Goal: Book appointment/travel/reservation

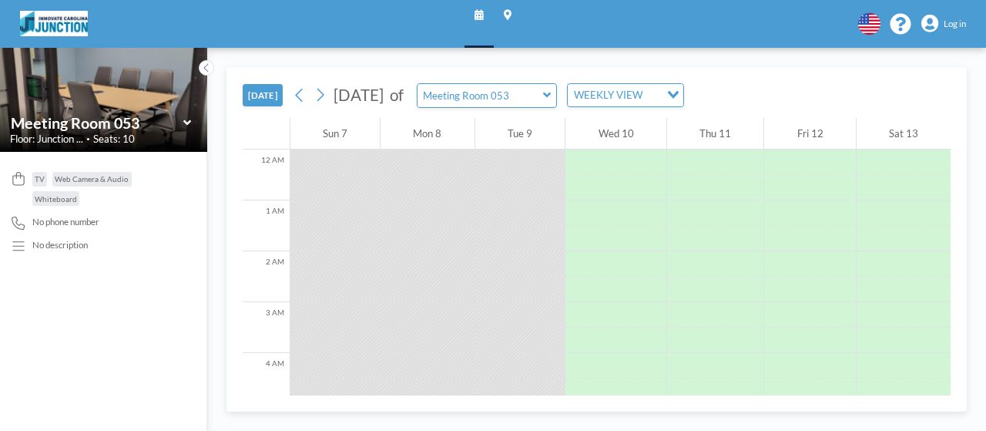
scroll to position [576, 0]
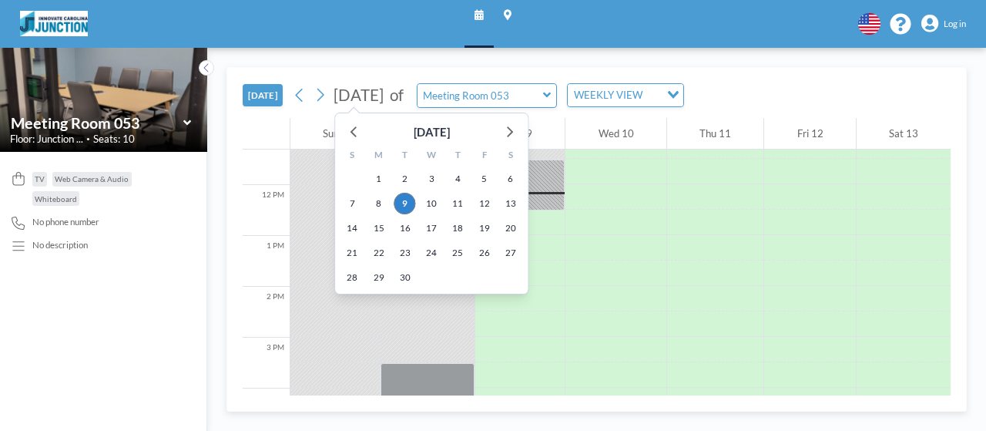
click at [384, 91] on span "[DATE]" at bounding box center [359, 95] width 50 height 18
click at [484, 250] on span "26" at bounding box center [485, 253] width 22 height 22
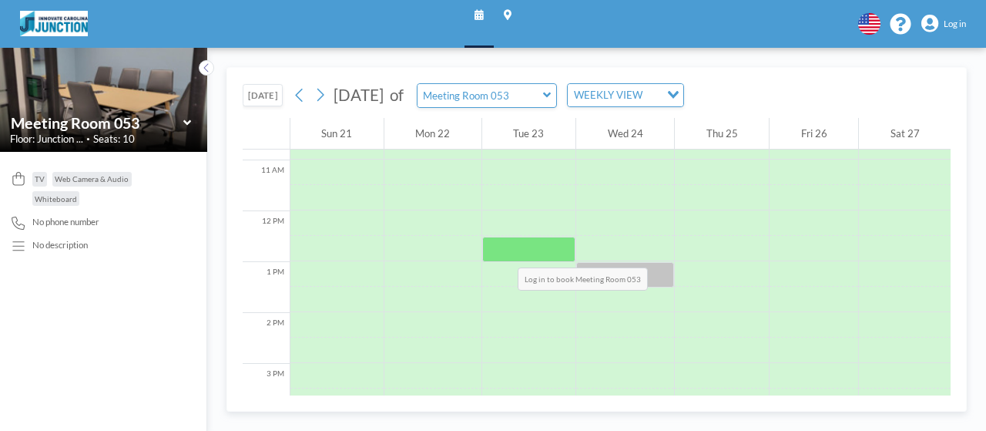
scroll to position [606, 0]
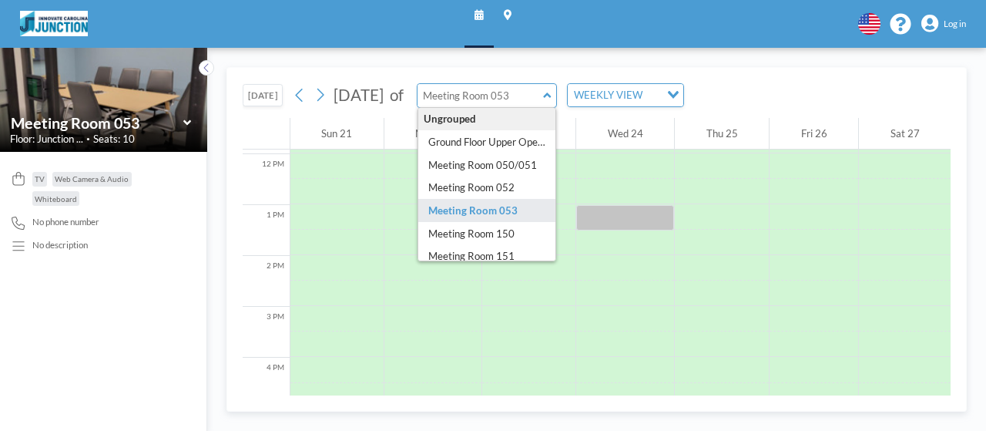
click at [543, 102] on input "text" at bounding box center [481, 95] width 126 height 23
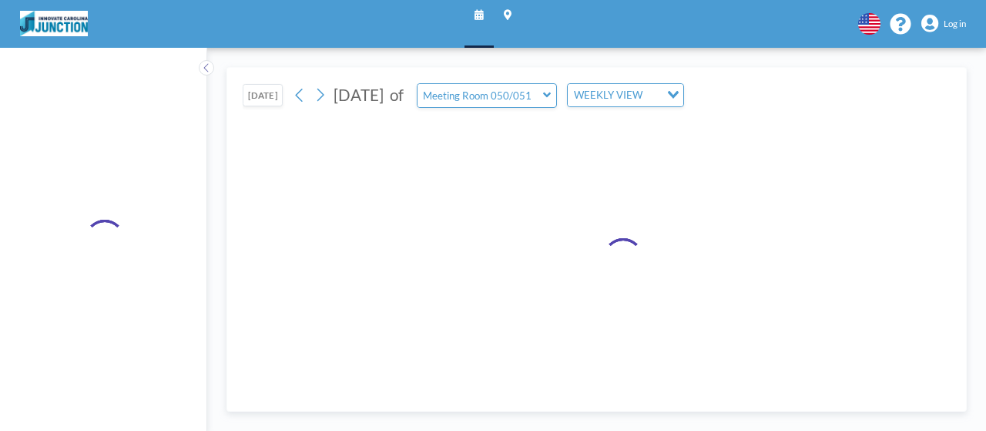
type input "Meeting Room 150"
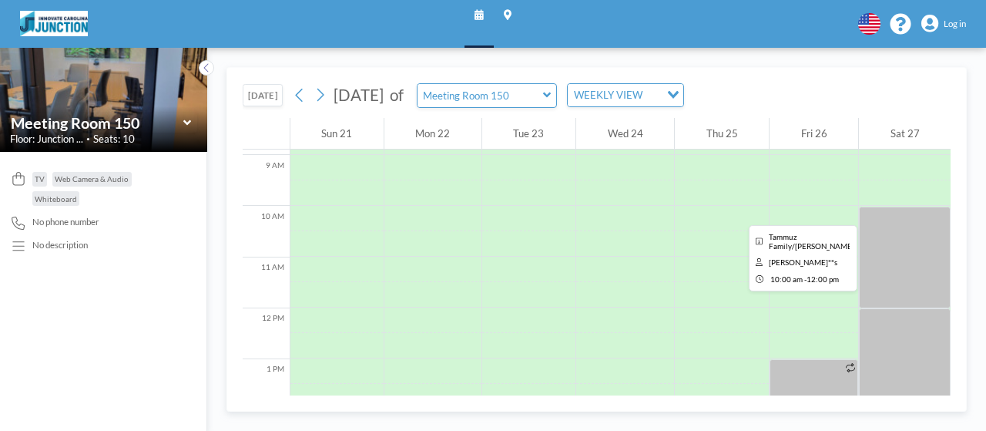
scroll to position [529, 0]
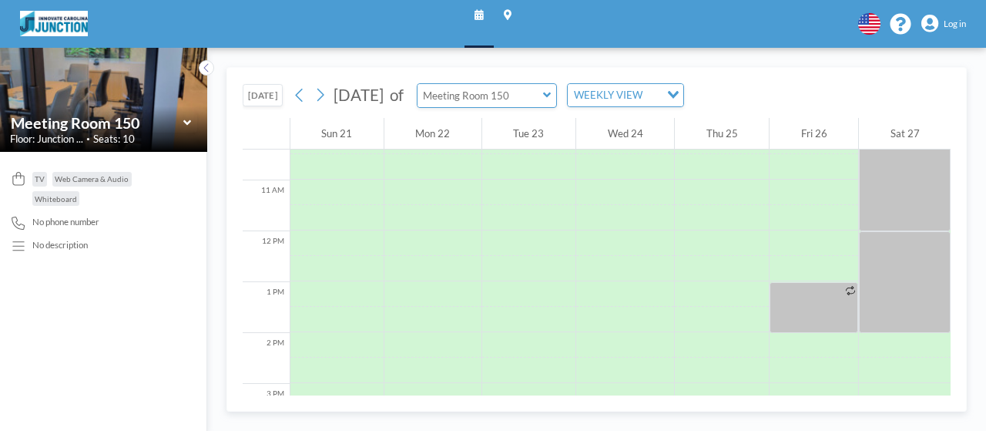
click at [543, 104] on input "text" at bounding box center [481, 95] width 126 height 23
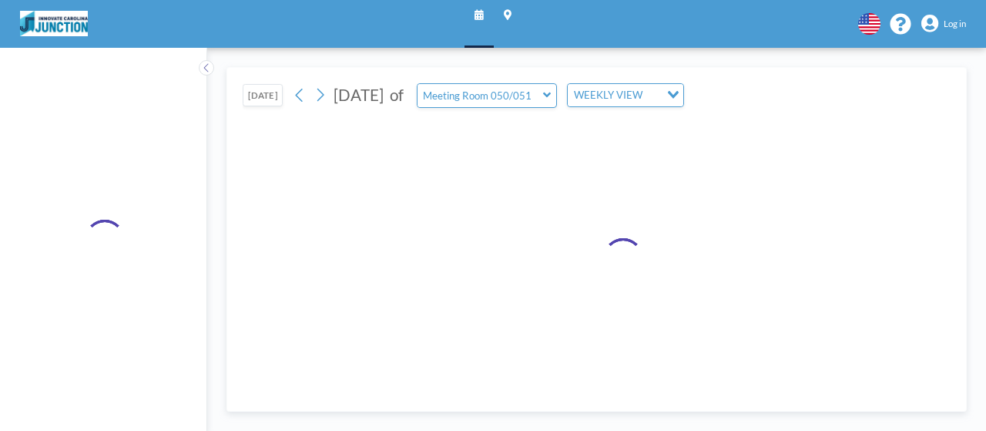
type input "Meeting Room 150"
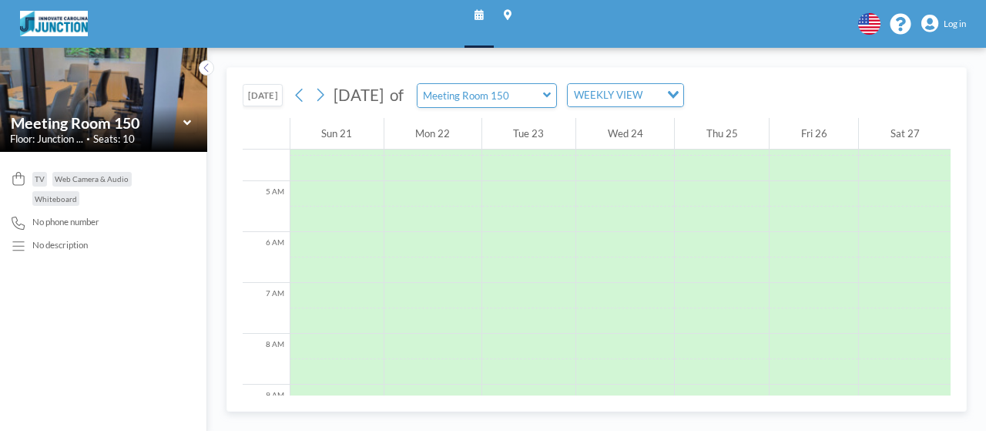
scroll to position [375, 0]
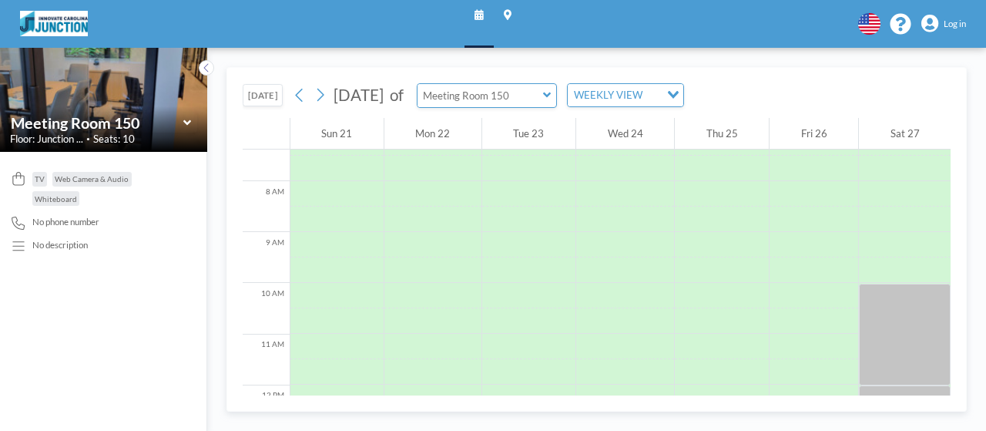
click at [543, 94] on input "text" at bounding box center [481, 95] width 126 height 23
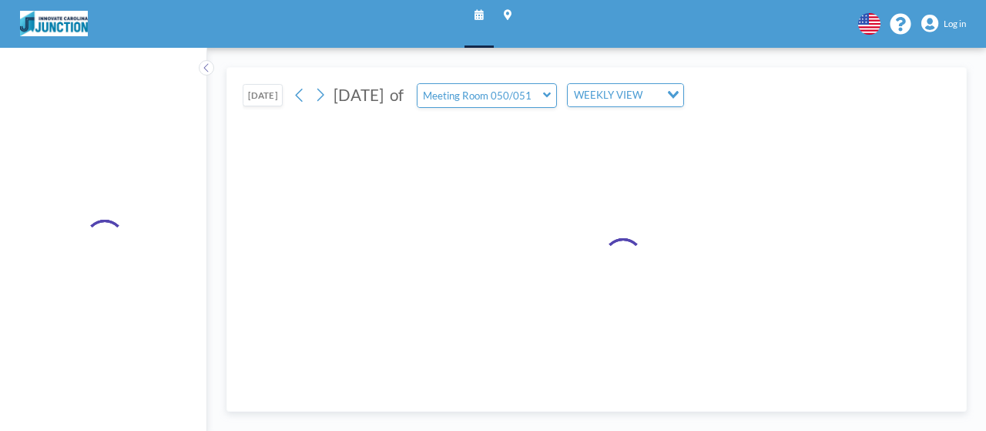
type input "Meeting Room 150"
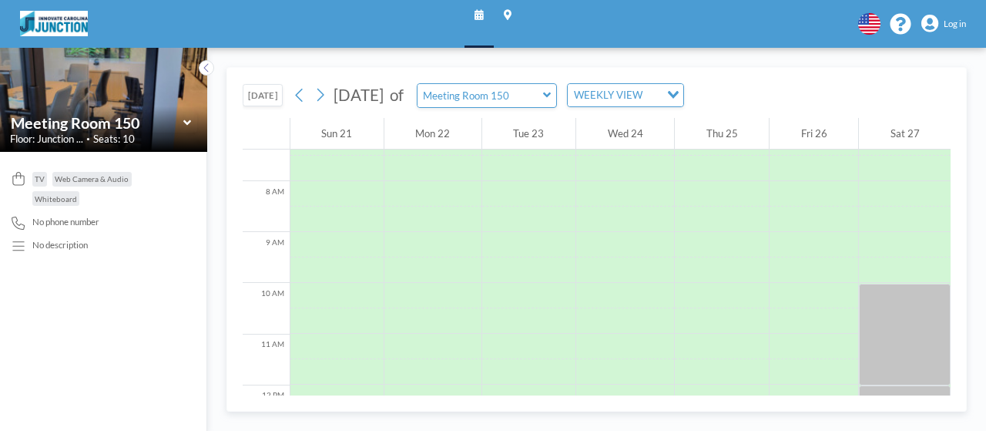
click at [188, 123] on icon at bounding box center [187, 121] width 8 height 5
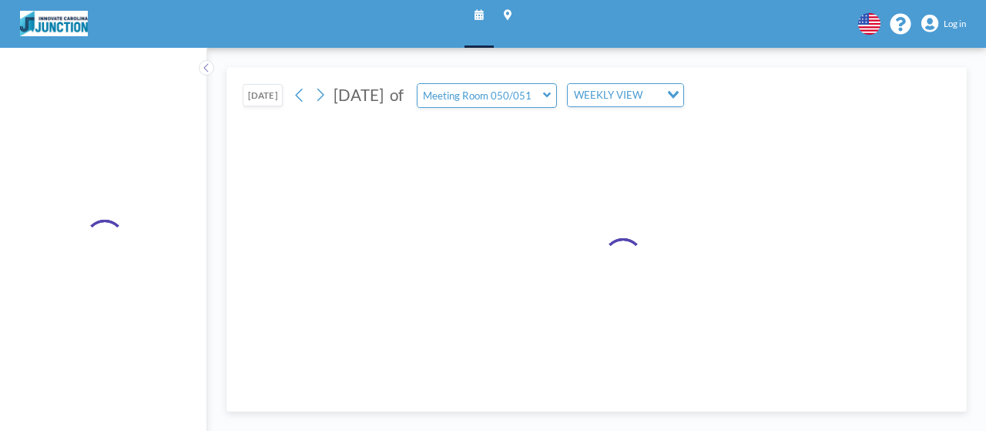
type input "Meeting Room 150"
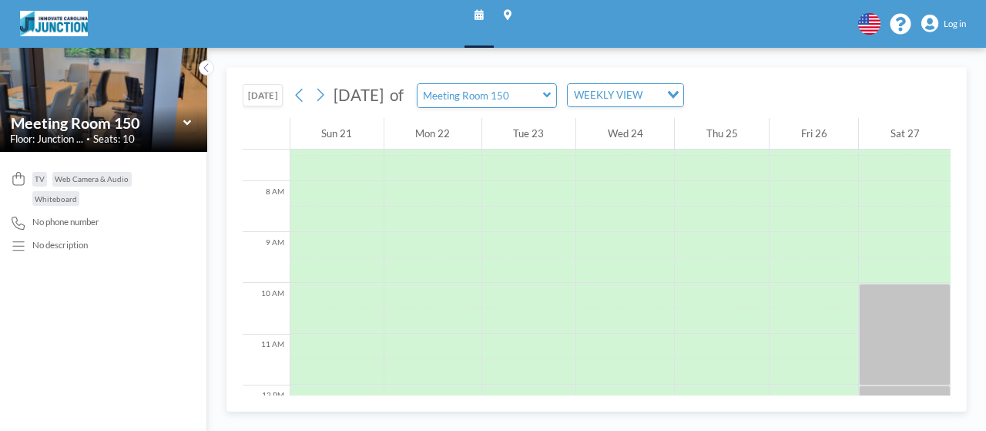
click at [944, 19] on span "Log in" at bounding box center [955, 23] width 22 height 11
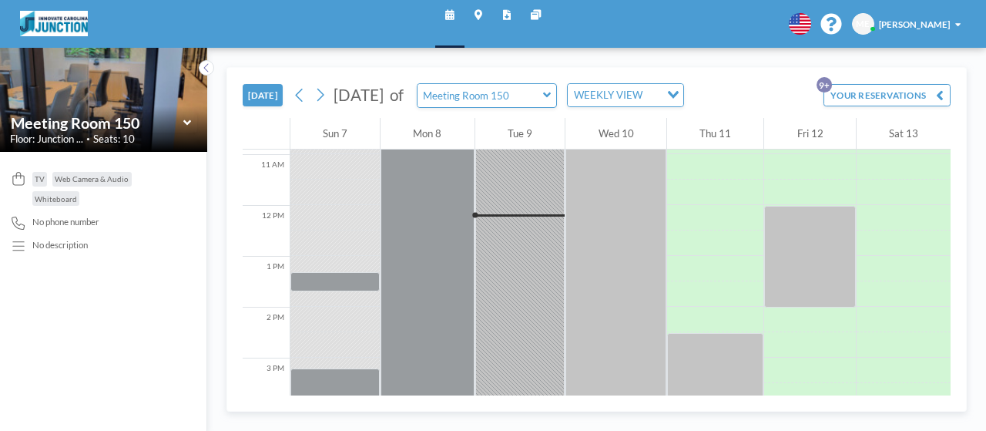
scroll to position [576, 0]
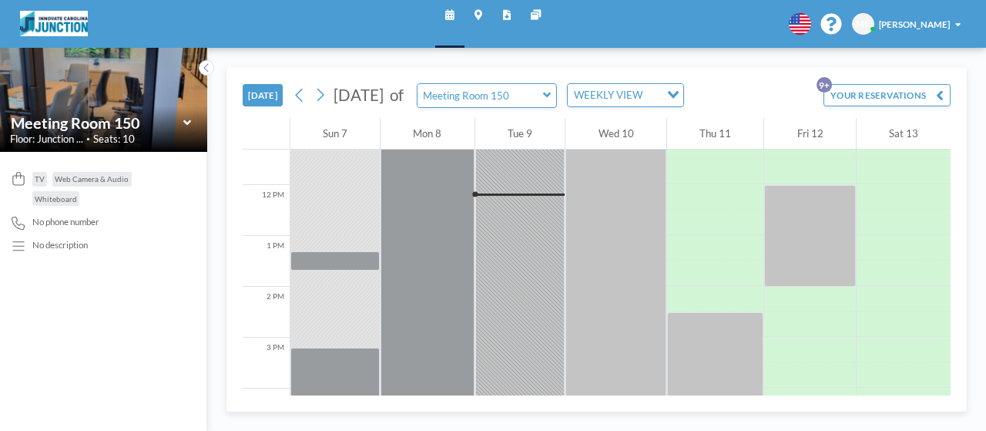
click at [191, 122] on icon at bounding box center [187, 121] width 8 height 5
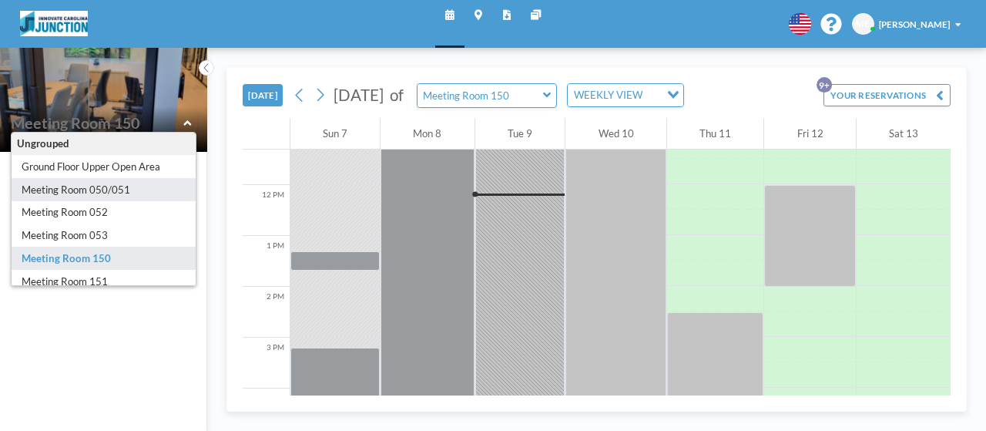
type input "Meeting Room 050/051"
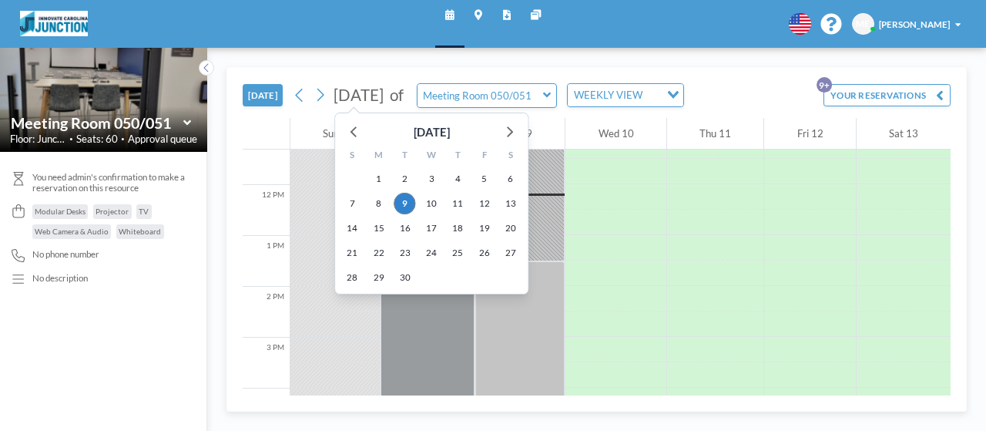
click at [384, 93] on span "[DATE]" at bounding box center [359, 95] width 50 height 18
click at [484, 234] on span "19" at bounding box center [485, 228] width 22 height 22
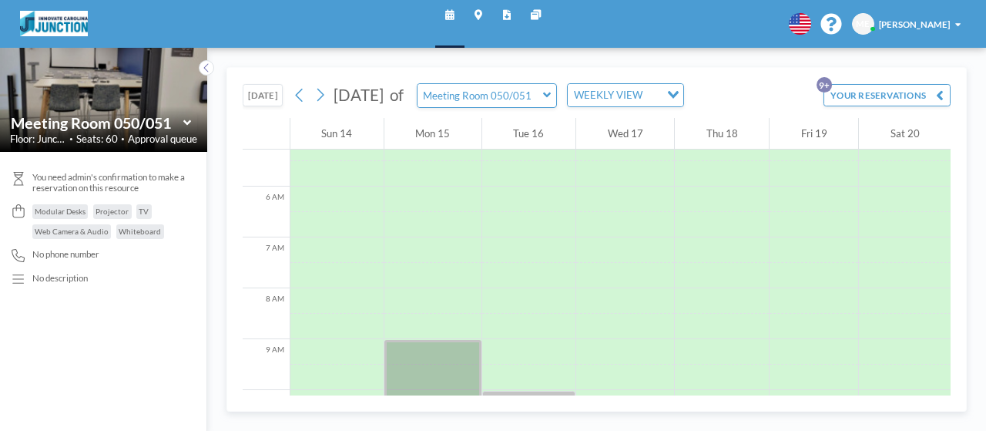
scroll to position [375, 0]
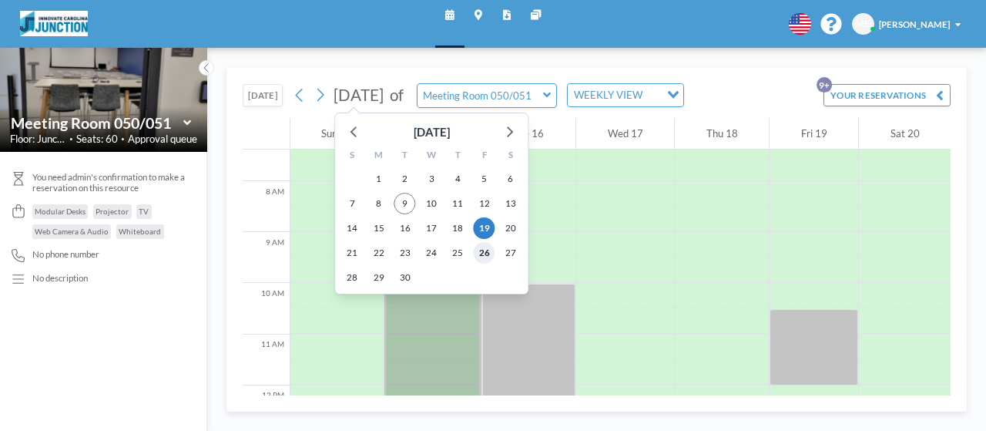
click at [479, 250] on span "26" at bounding box center [485, 253] width 22 height 22
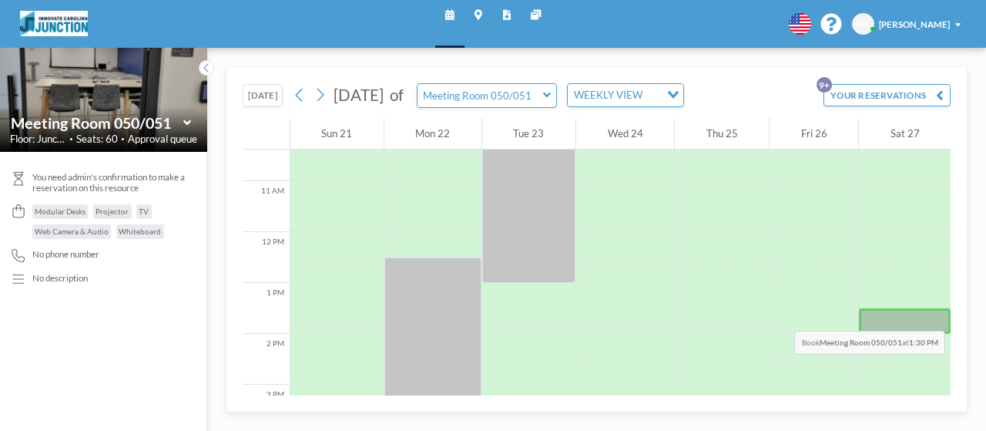
scroll to position [529, 0]
